Goal: Task Accomplishment & Management: Manage account settings

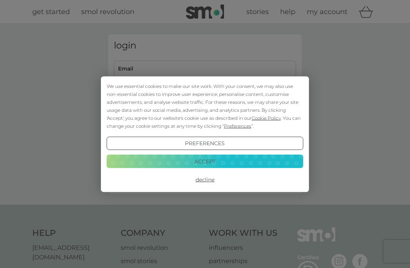
click at [124, 63] on div "We use essential cookies to make our site work. With your consent, we may also …" at bounding box center [205, 134] width 410 height 268
click at [178, 160] on button "Accept" at bounding box center [205, 162] width 197 height 14
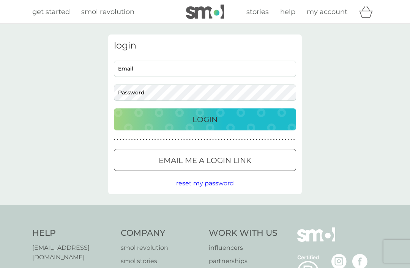
click at [119, 66] on input "Email" at bounding box center [205, 69] width 182 height 16
type input "[EMAIL_ADDRESS][DOMAIN_NAME]"
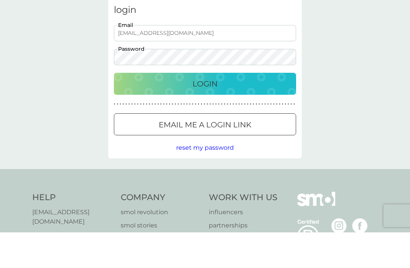
click at [178, 113] on div "Login" at bounding box center [204, 119] width 167 height 12
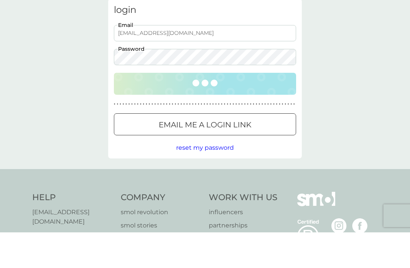
scroll to position [36, 0]
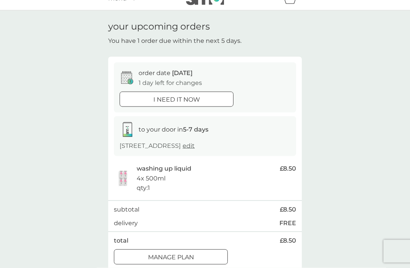
scroll to position [18, 0]
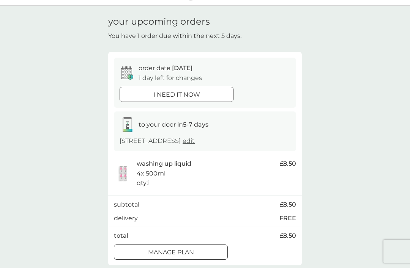
click at [158, 252] on div at bounding box center [170, 253] width 27 height 8
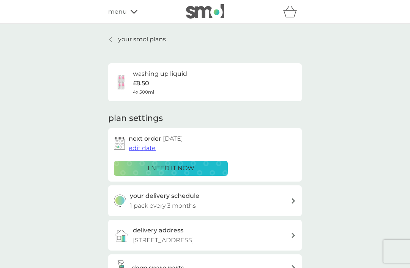
click at [133, 84] on p "£8.50" at bounding box center [141, 84] width 16 height 10
click at [139, 147] on span "edit date" at bounding box center [142, 148] width 27 height 7
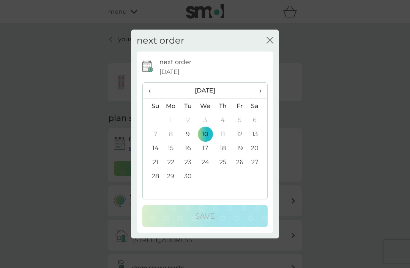
click at [260, 99] on span "›" at bounding box center [258, 91] width 8 height 16
click at [256, 155] on td "15" at bounding box center [257, 148] width 19 height 14
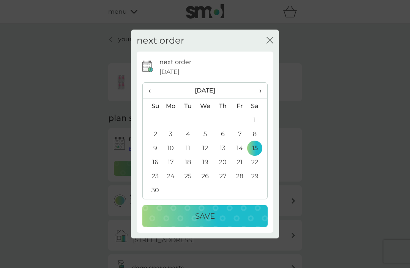
click at [172, 222] on div "Save" at bounding box center [205, 216] width 110 height 12
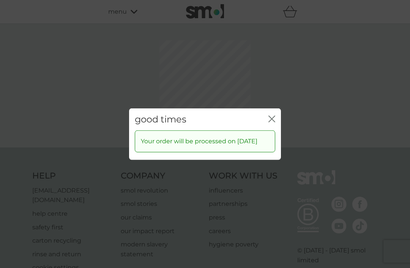
click at [269, 95] on div "good times close Your order will be processed on 15 Nov 2025" at bounding box center [205, 134] width 410 height 268
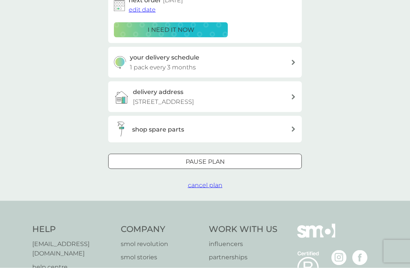
scroll to position [145, 0]
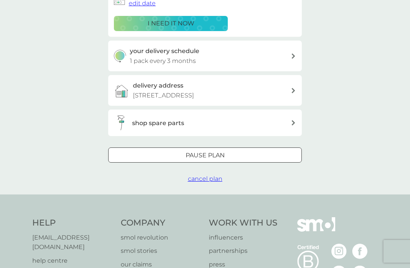
click at [126, 153] on div "Pause plan" at bounding box center [205, 156] width 193 height 10
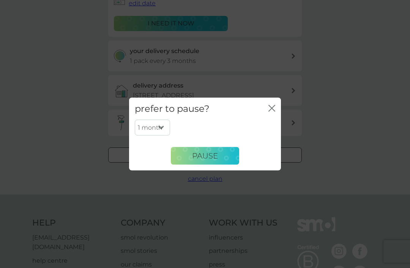
click at [162, 136] on select "1 month 2 months 3 months 4 months 5 months 6 months" at bounding box center [152, 128] width 35 height 16
select select "2"
click at [269, 112] on icon "close" at bounding box center [271, 108] width 7 height 7
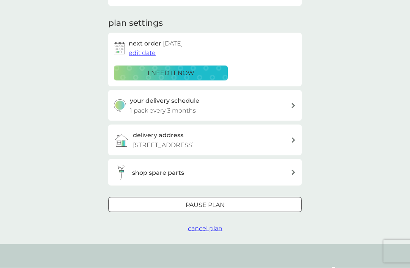
scroll to position [97, 0]
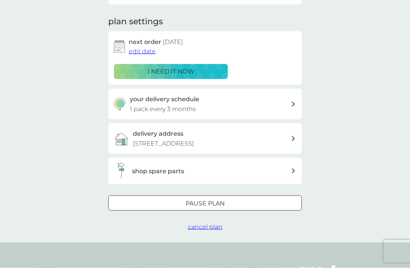
click at [200, 228] on span "cancel plan" at bounding box center [205, 227] width 35 height 7
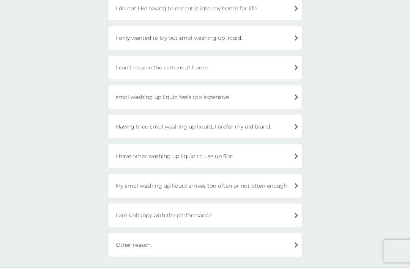
scroll to position [94, 0]
click at [125, 156] on div "I have other washing up liquid to use up first." at bounding box center [205, 156] width 194 height 24
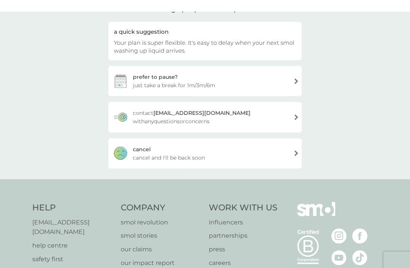
scroll to position [0, 0]
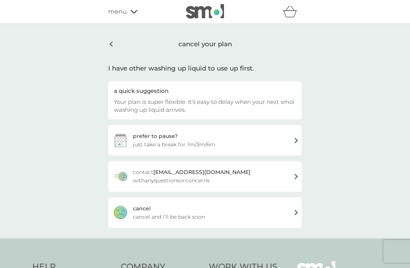
click at [138, 212] on div "cancel" at bounding box center [142, 209] width 18 height 8
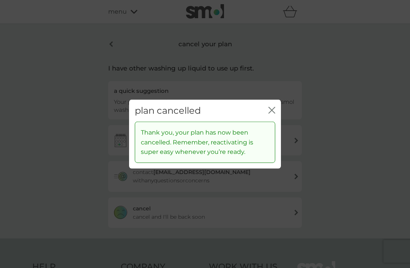
click at [270, 109] on icon "close" at bounding box center [270, 110] width 3 height 6
